Goal: Find specific page/section: Find specific page/section

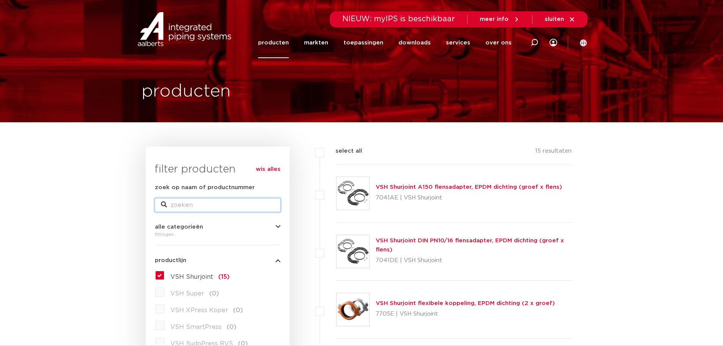
click at [191, 204] on input "zoek op naam of productnummer" at bounding box center [218, 205] width 126 height 14
paste input "177224525001"
type input "177224525001"
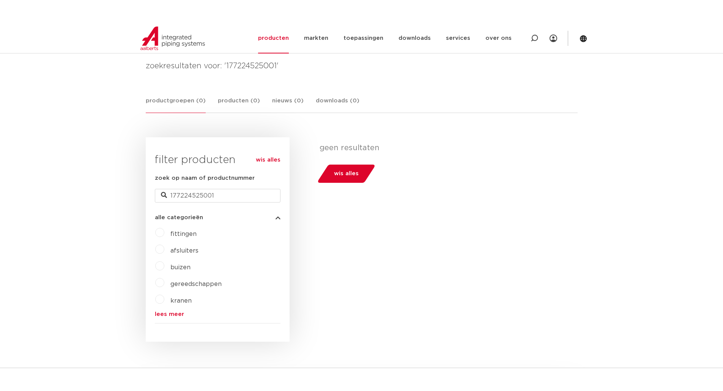
scroll to position [114, 0]
